Goal: Communication & Community: Connect with others

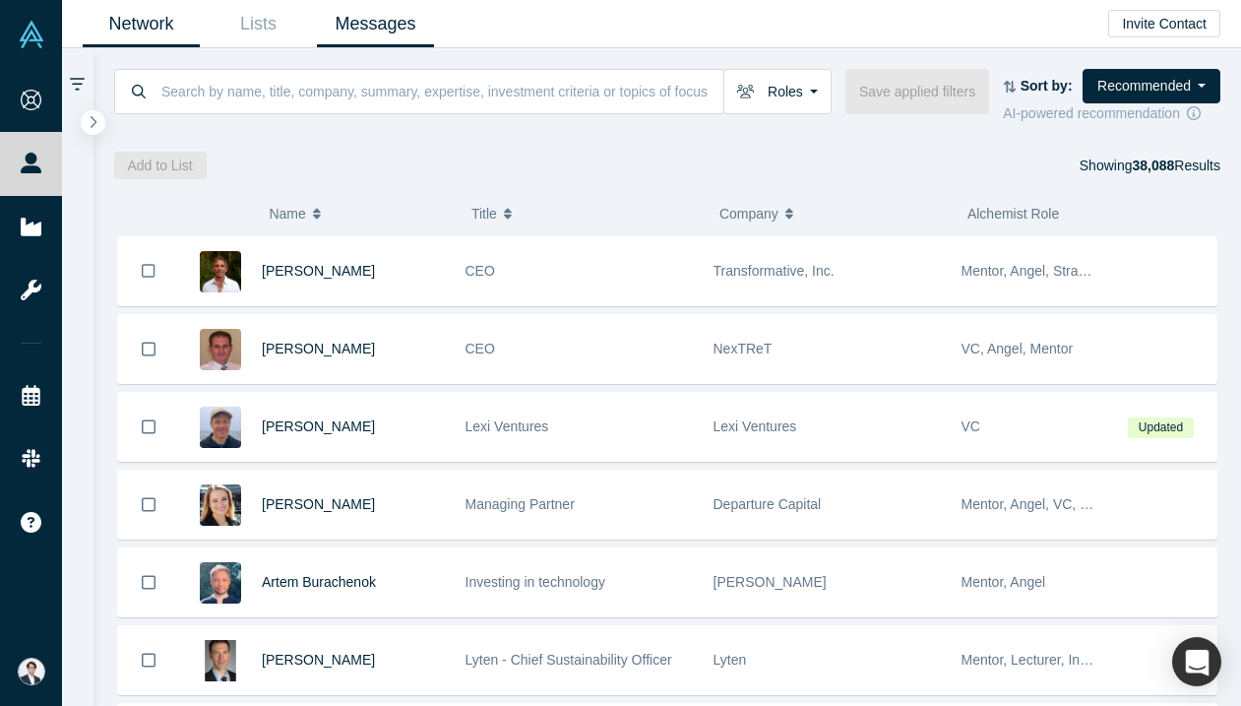
click at [362, 16] on link "Messages" at bounding box center [375, 24] width 117 height 46
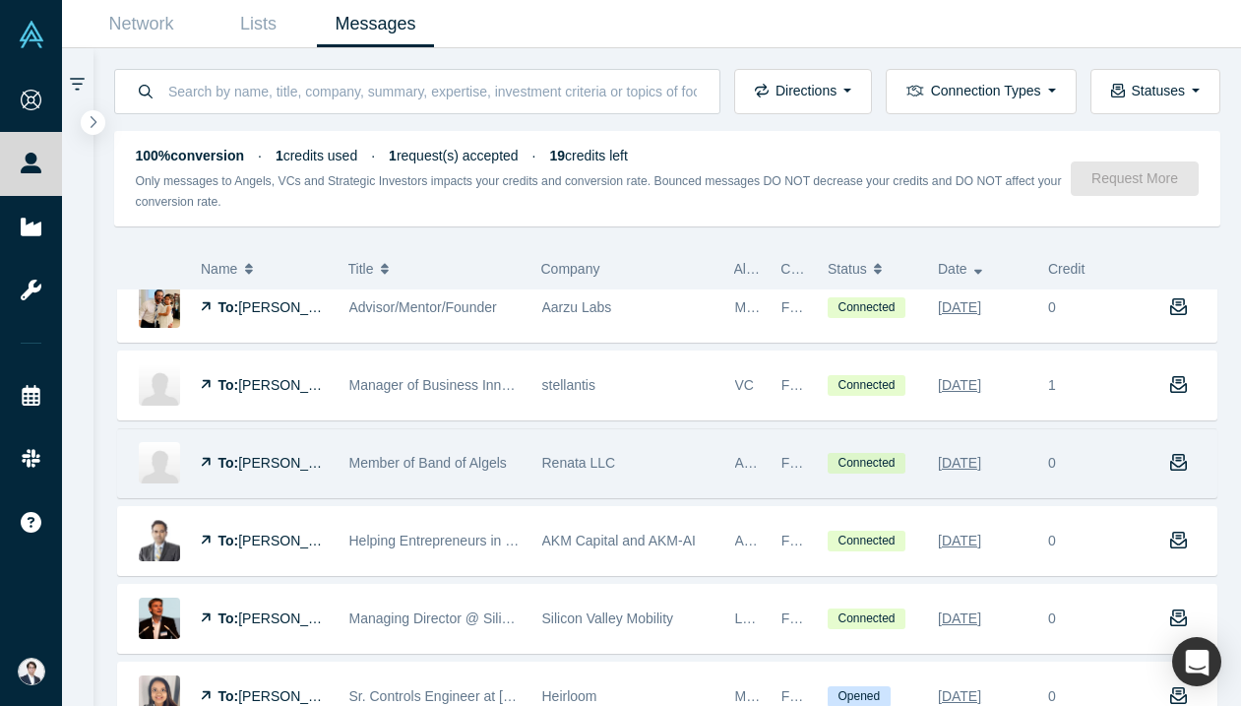
scroll to position [19, 0]
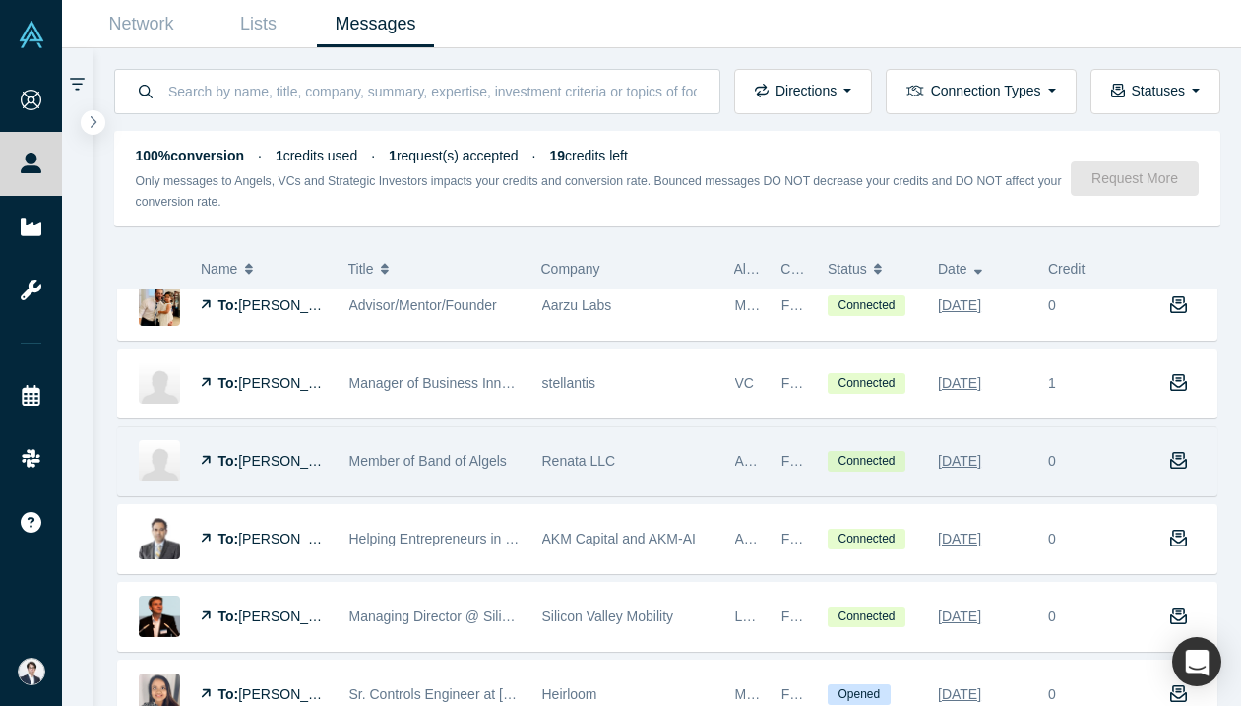
click at [538, 482] on div "Renata LLC" at bounding box center [627, 461] width 193 height 68
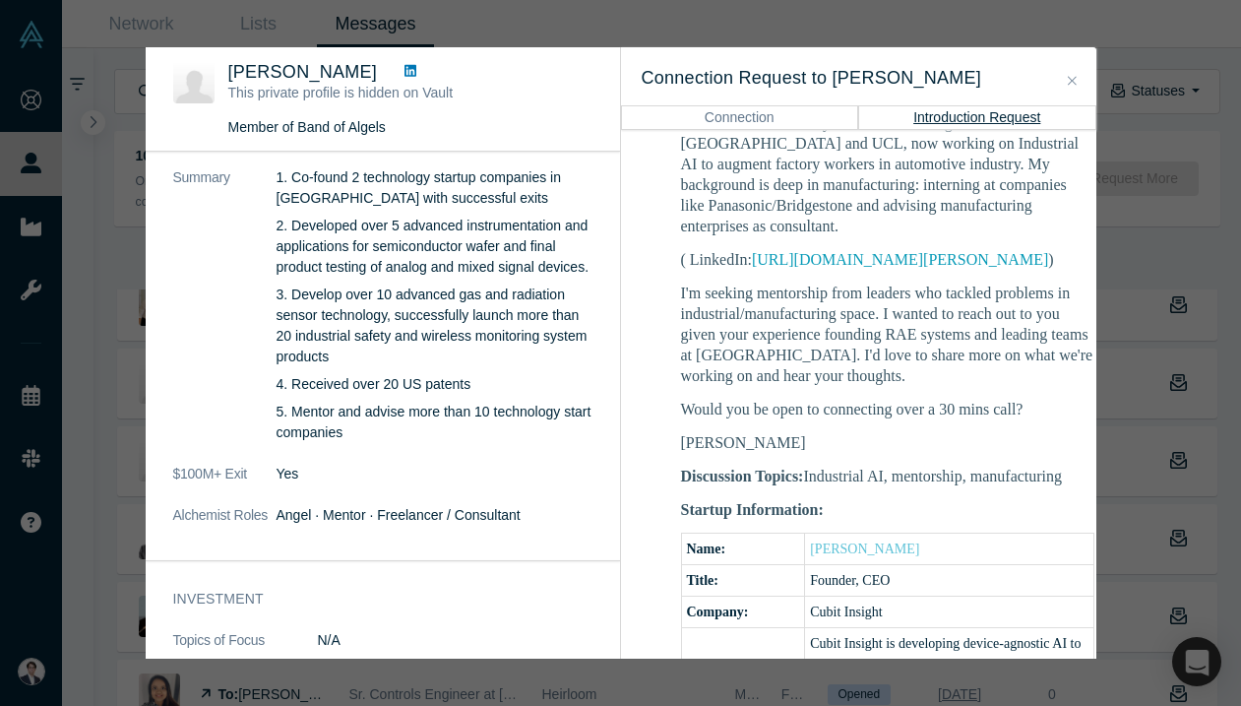
scroll to position [113, 0]
